Goal: Task Accomplishment & Management: Complete application form

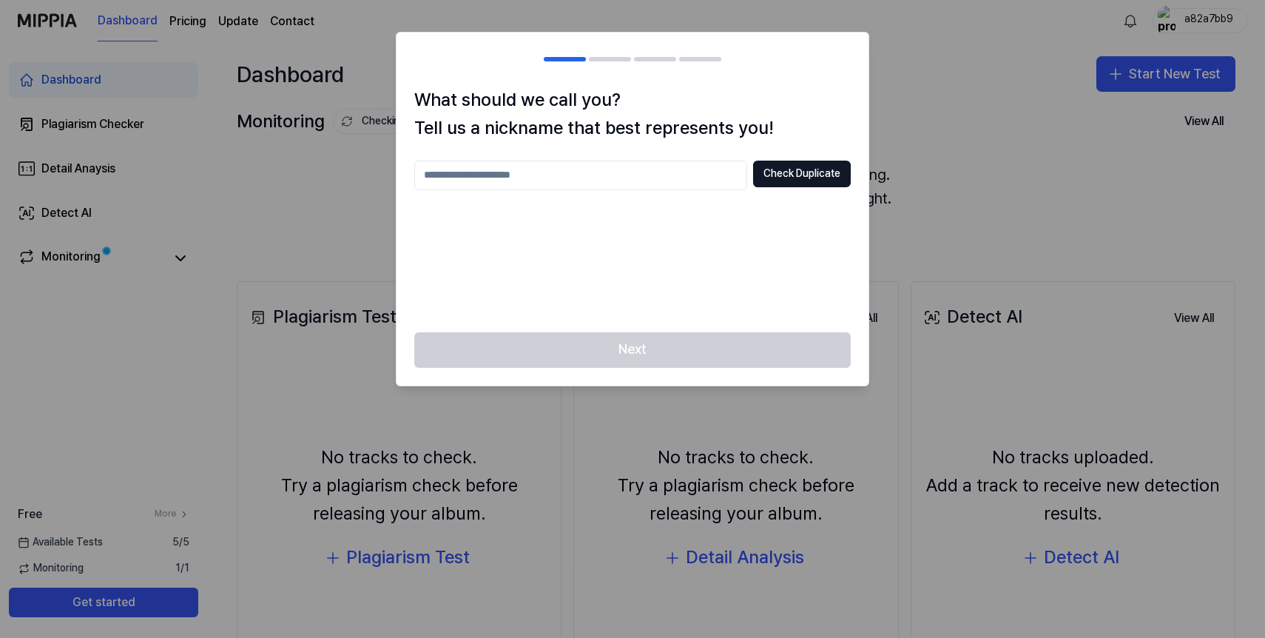
click at [625, 155] on div "What should we call you? Tell us a nickname that best represents you! Check Dup…" at bounding box center [633, 209] width 472 height 246
click at [625, 172] on input "text" at bounding box center [580, 176] width 333 height 30
click at [813, 169] on button "Check Duplicate" at bounding box center [802, 174] width 98 height 27
click at [672, 170] on input "*" at bounding box center [580, 176] width 333 height 30
type input "*****"
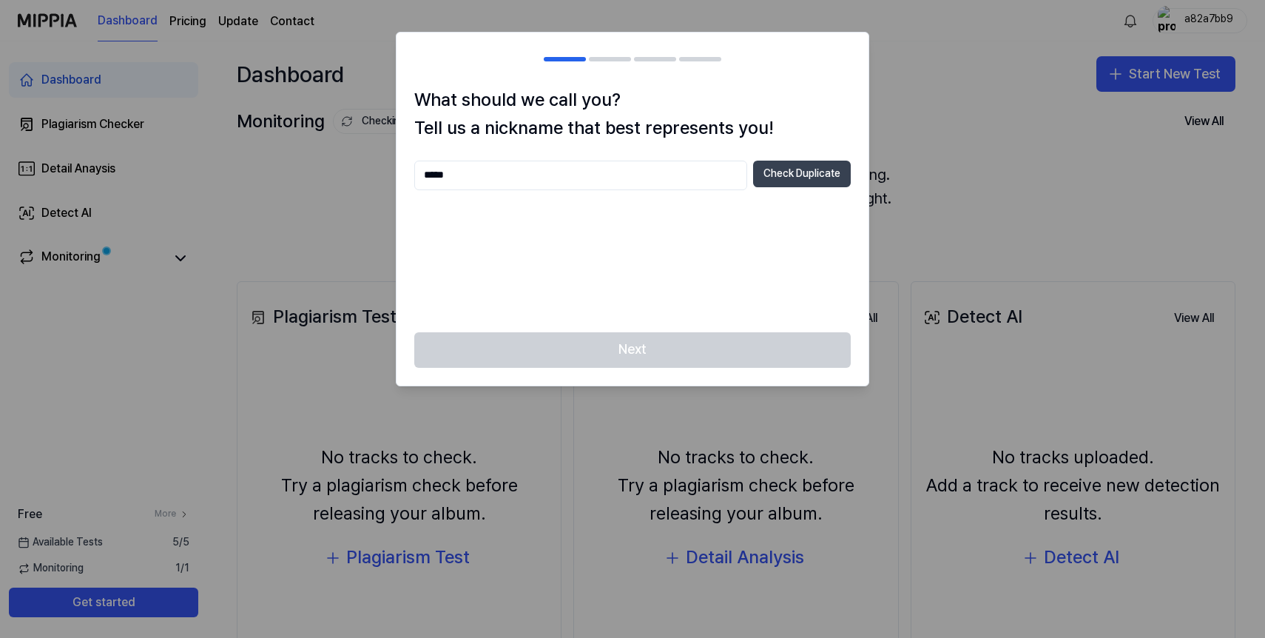
click at [792, 177] on button "Check Duplicate" at bounding box center [802, 174] width 98 height 27
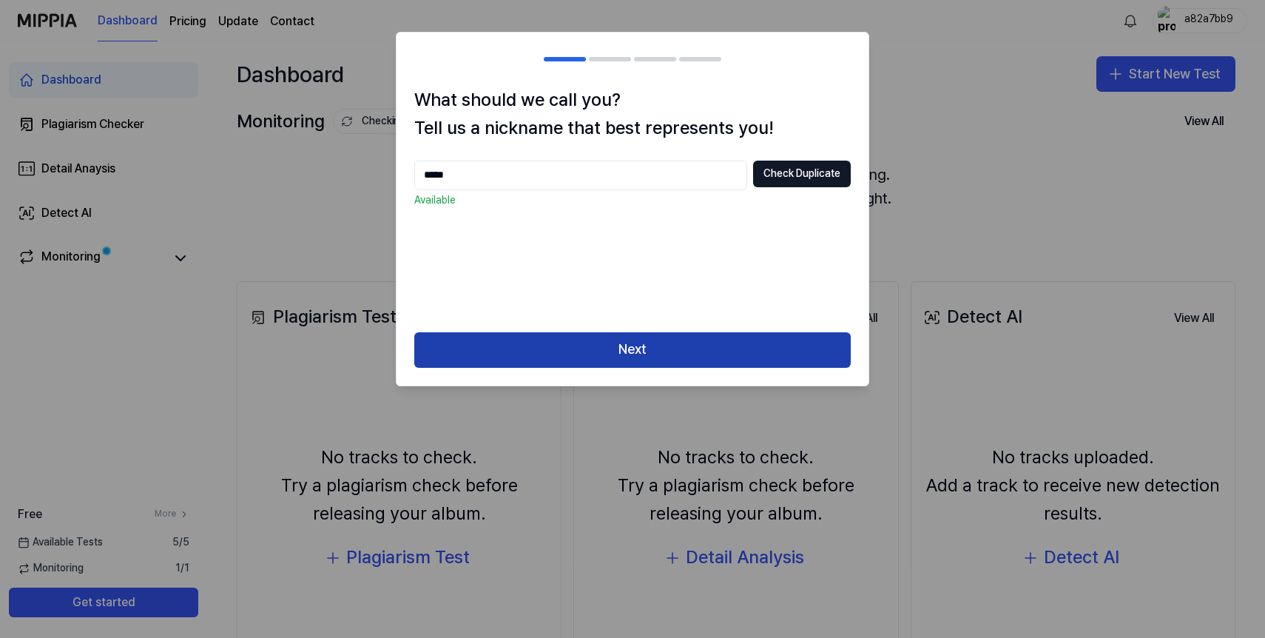
click at [716, 345] on button "Next" at bounding box center [632, 350] width 437 height 36
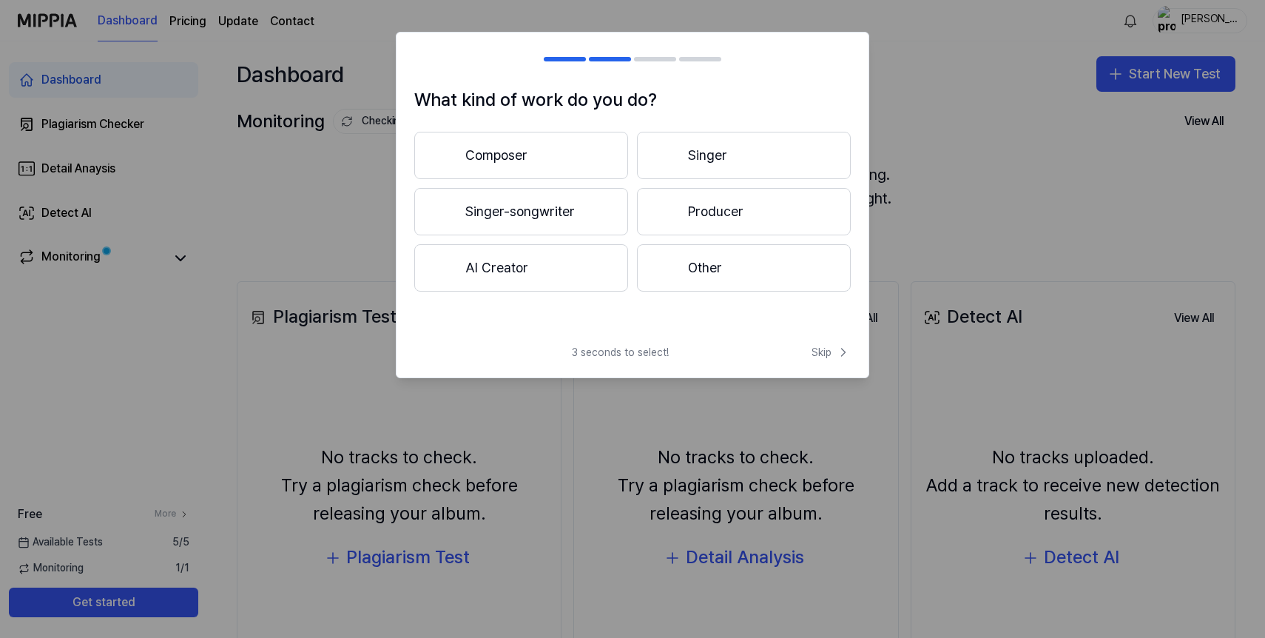
click at [611, 165] on button "Composer" at bounding box center [521, 155] width 214 height 47
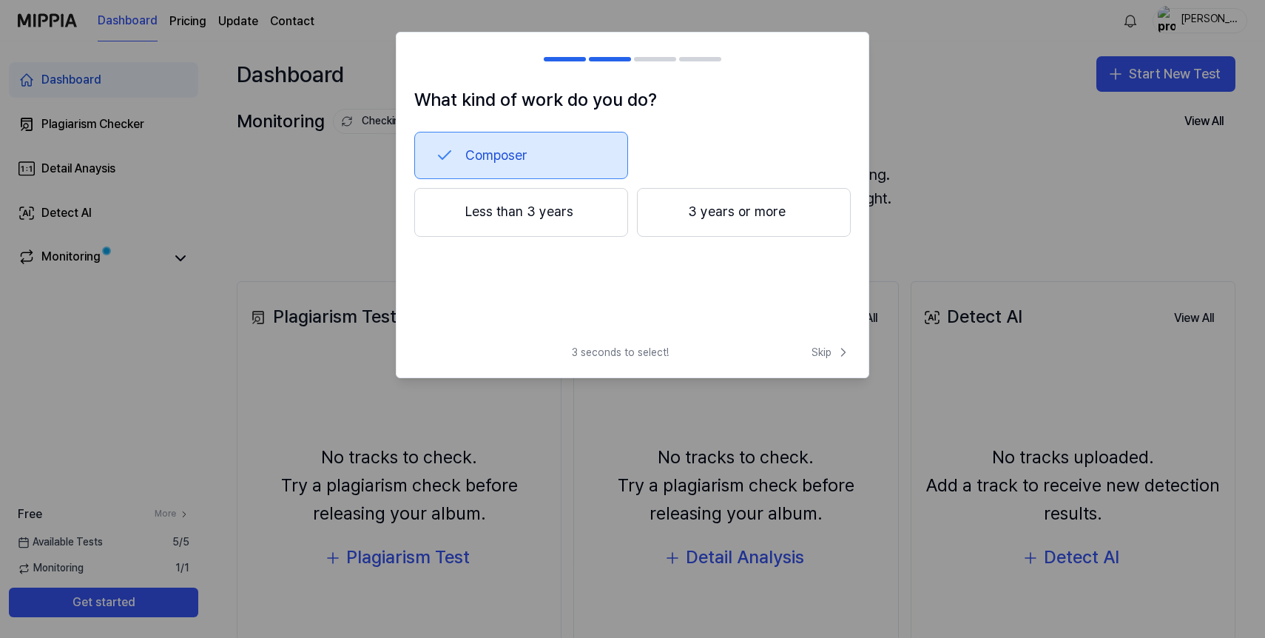
click at [588, 215] on button "Less than 3 years" at bounding box center [521, 212] width 214 height 49
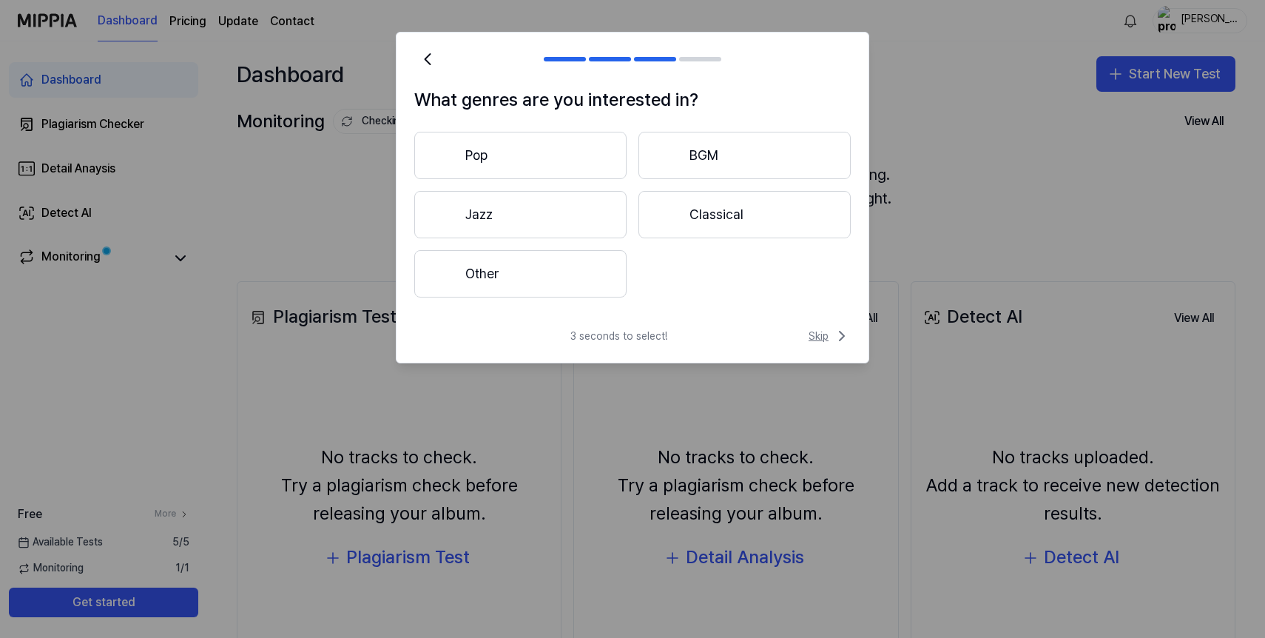
click at [816, 337] on span "Skip" at bounding box center [830, 336] width 42 height 18
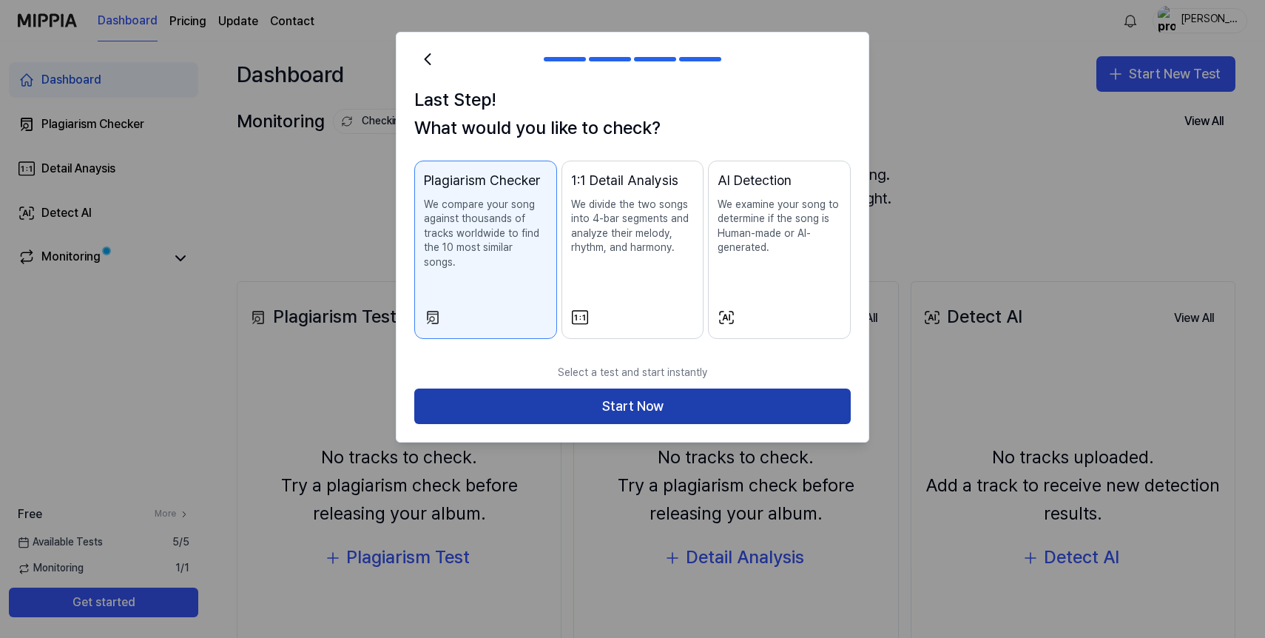
click at [807, 397] on button "Start Now" at bounding box center [632, 407] width 437 height 36
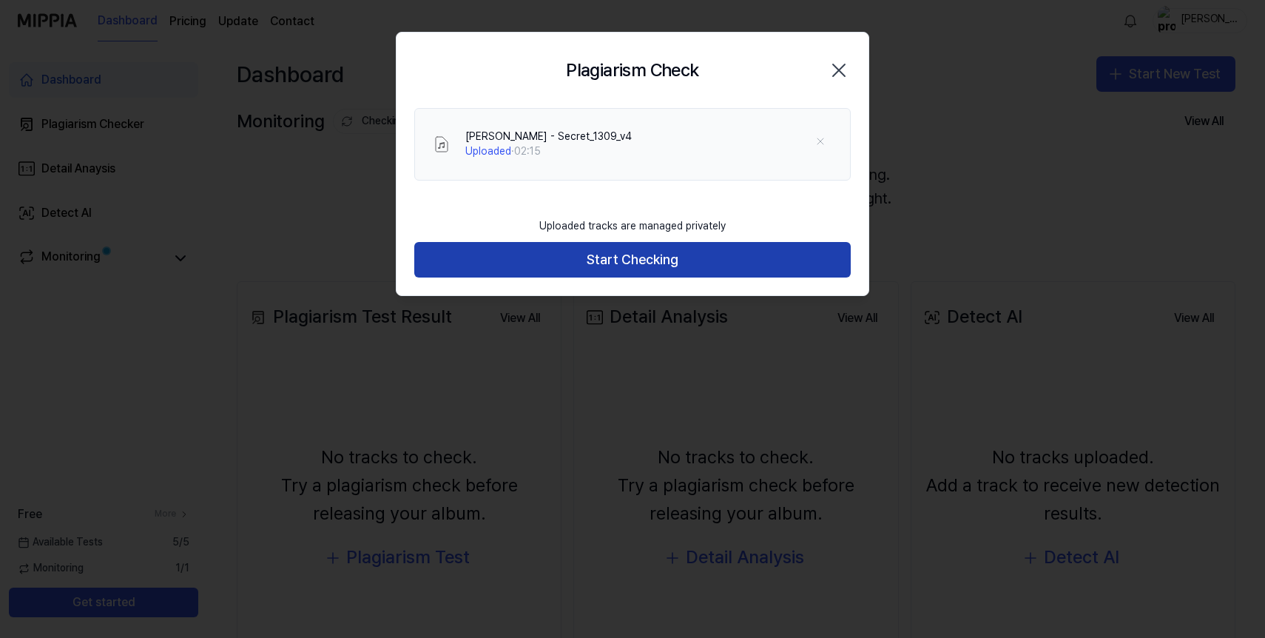
click at [449, 271] on button "Start Checking" at bounding box center [632, 260] width 437 height 36
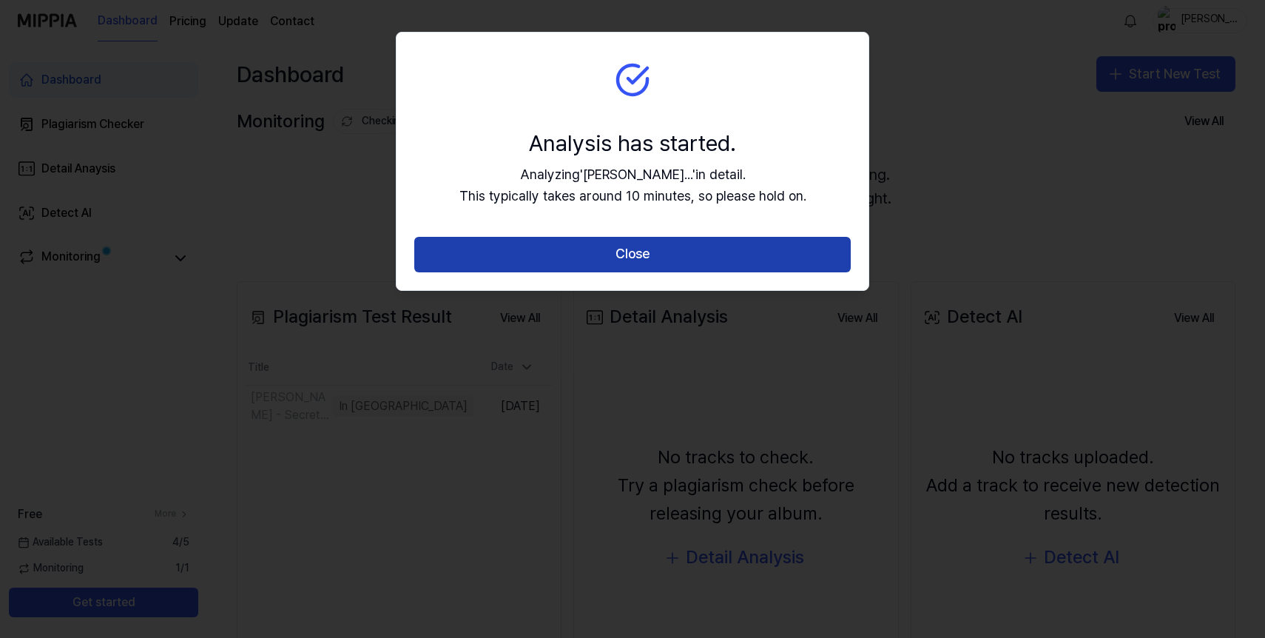
click at [447, 270] on button "Close" at bounding box center [632, 255] width 437 height 36
